Goal: Information Seeking & Learning: Learn about a topic

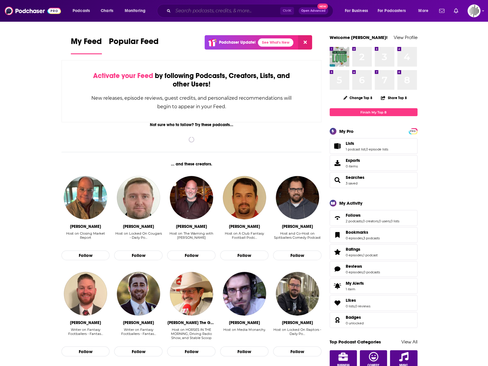
click at [190, 6] on input "Search podcasts, credits, & more..." at bounding box center [226, 10] width 107 height 9
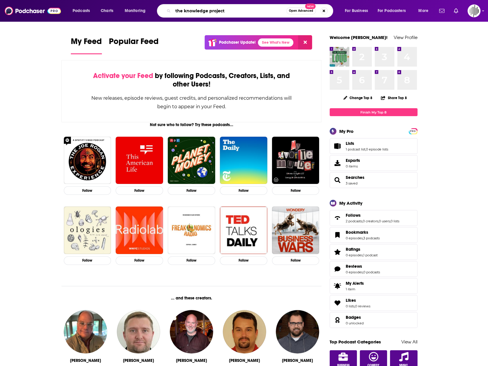
type input "the knowledge project"
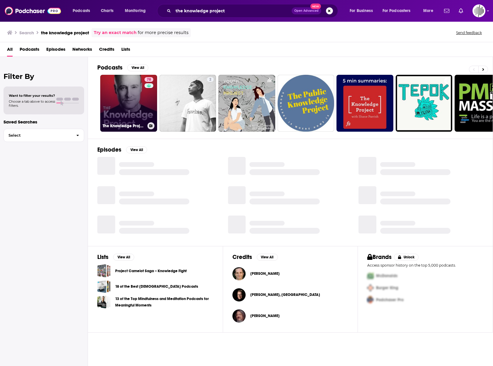
click at [123, 112] on link "78 The Knowledge Project with [PERSON_NAME]" at bounding box center [128, 103] width 57 height 57
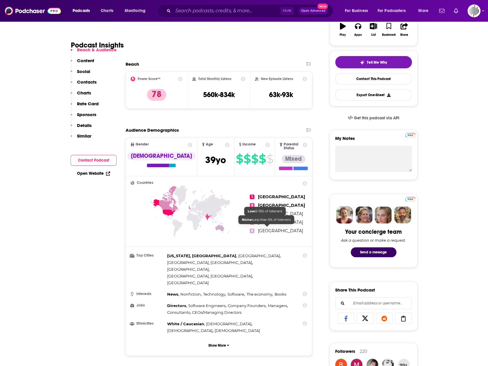
scroll to position [117, 0]
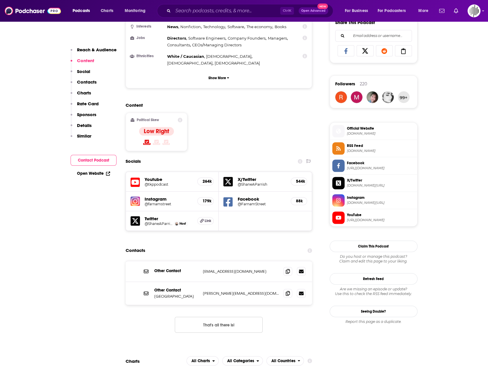
scroll to position [381, 0]
